Goal: Use online tool/utility: Utilize a website feature to perform a specific function

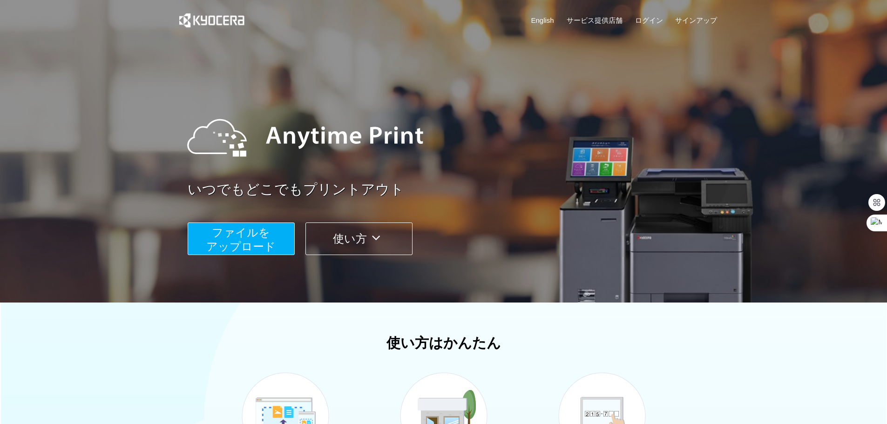
click at [254, 245] on span "ファイルを ​​アップロード" at bounding box center [240, 239] width 69 height 27
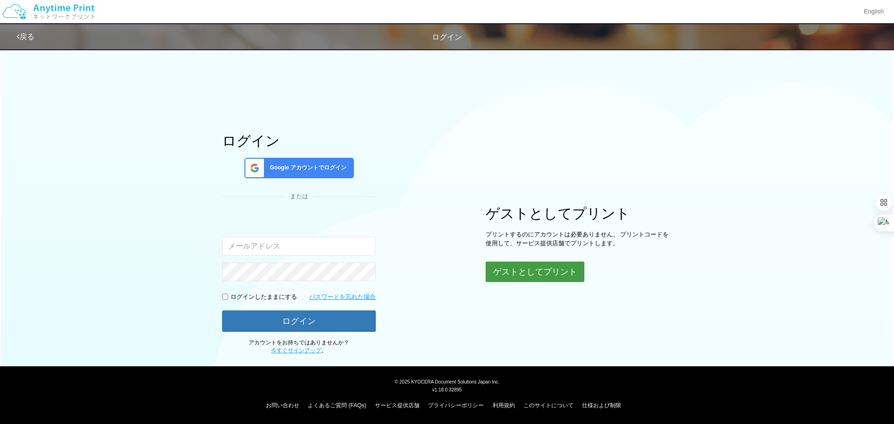
click at [500, 272] on button "ゲストとしてプリント" at bounding box center [535, 272] width 99 height 20
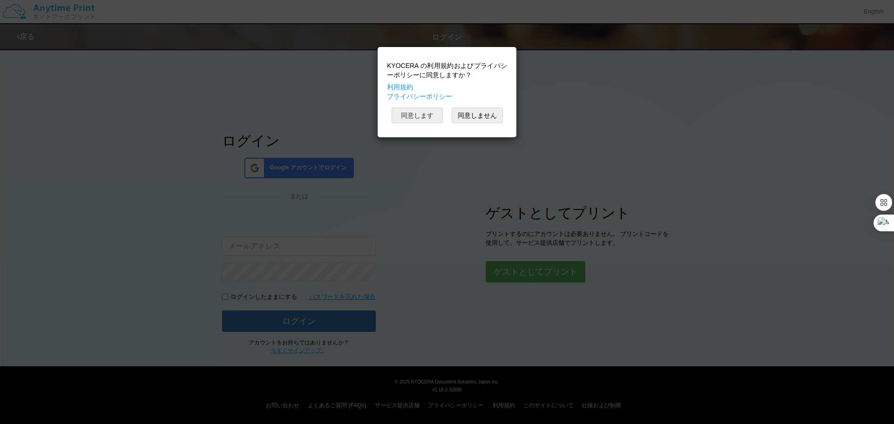
click at [421, 119] on button "同意します" at bounding box center [417, 116] width 51 height 16
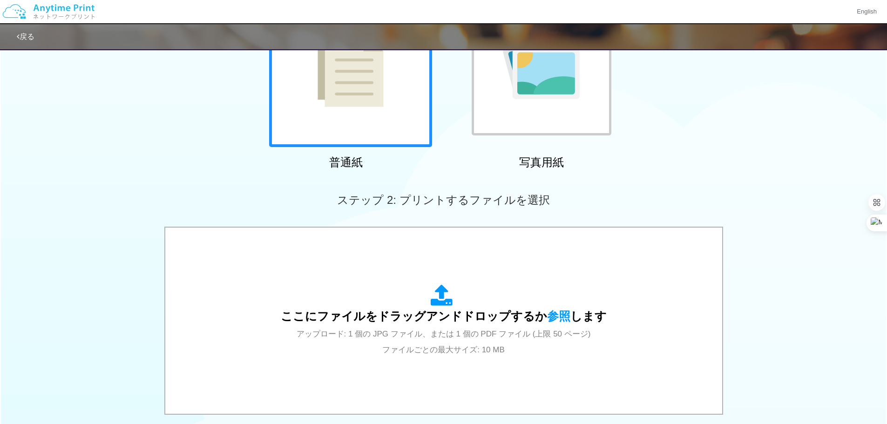
scroll to position [140, 0]
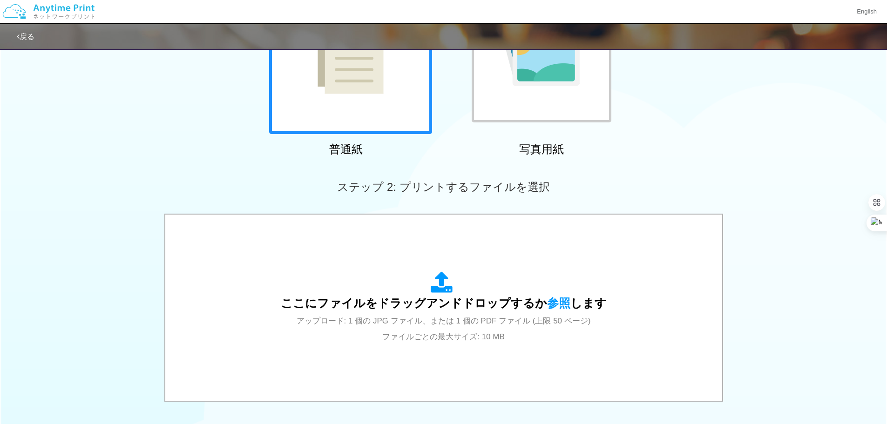
click at [323, 100] on div at bounding box center [350, 52] width 163 height 163
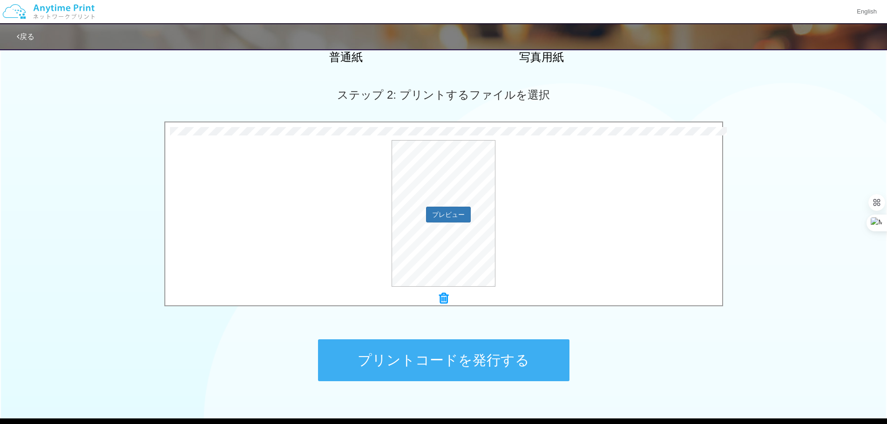
scroll to position [233, 0]
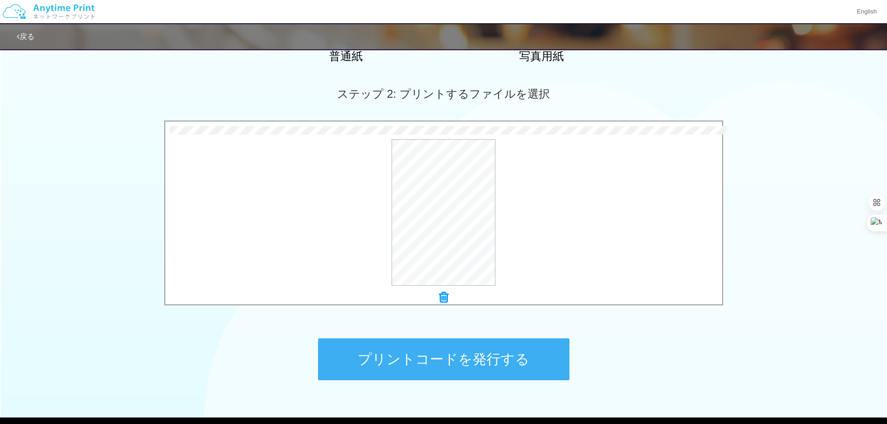
click at [449, 353] on button "プリントコードを発行する" at bounding box center [444, 360] width 252 height 42
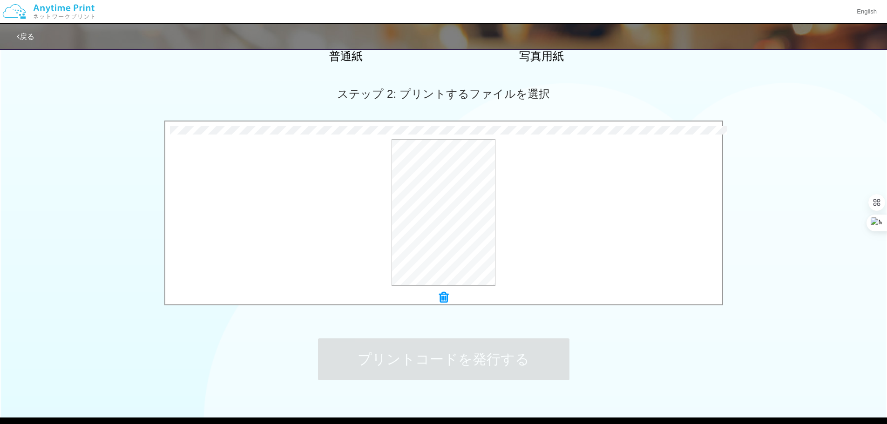
scroll to position [0, 0]
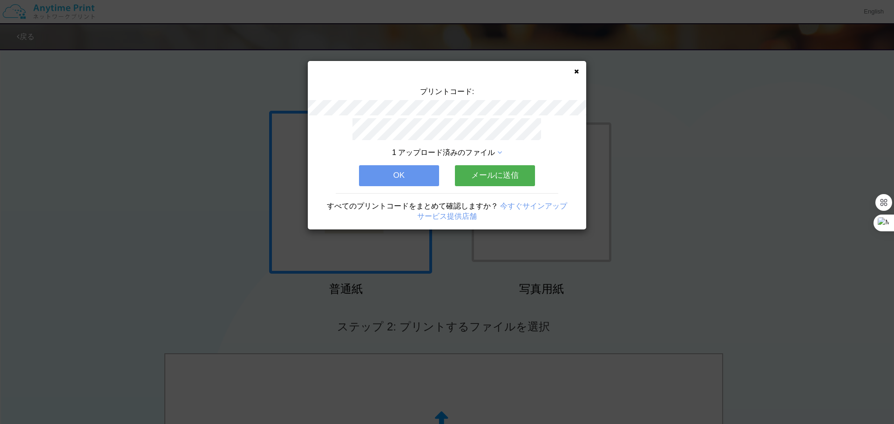
click at [378, 165] on button "OK" at bounding box center [399, 175] width 80 height 20
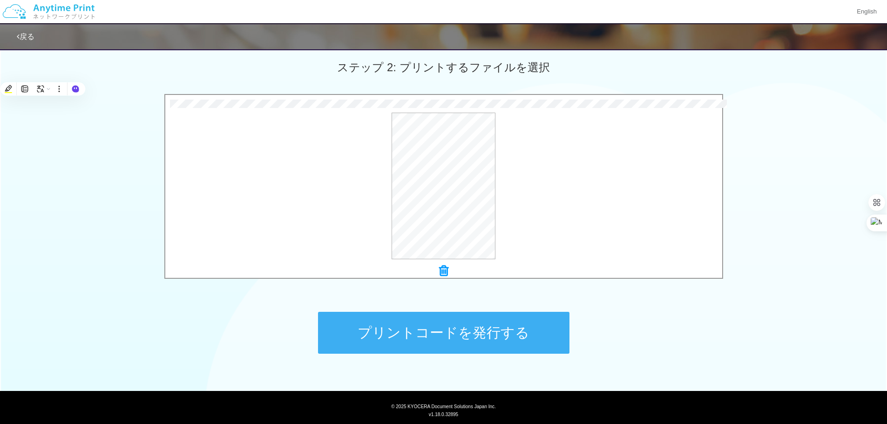
scroll to position [284, 0]
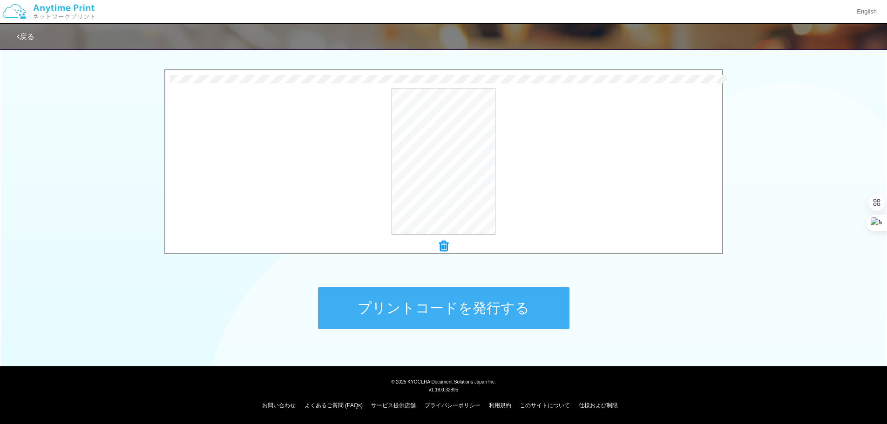
click at [439, 310] on button "プリントコードを発行する" at bounding box center [444, 308] width 252 height 42
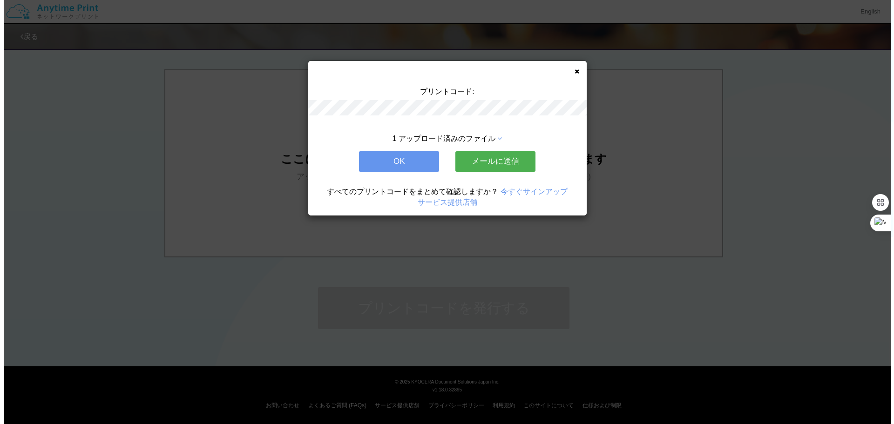
scroll to position [0, 0]
